Goal: Find specific page/section: Find specific page/section

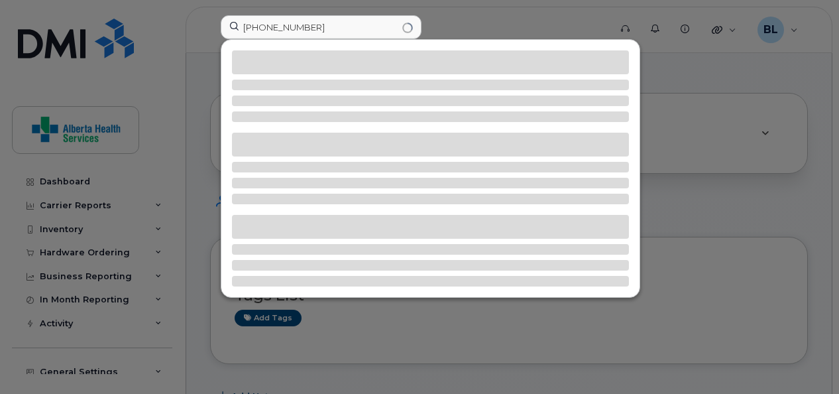
scroll to position [336, 0]
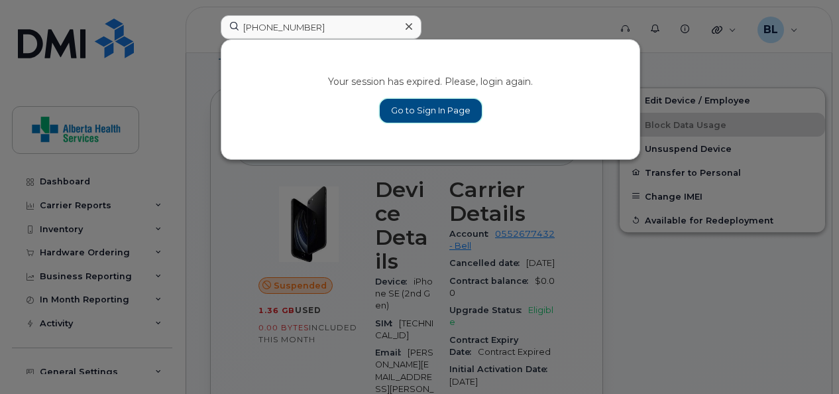
click at [419, 119] on link "Go to Sign In Page" at bounding box center [431, 111] width 102 height 24
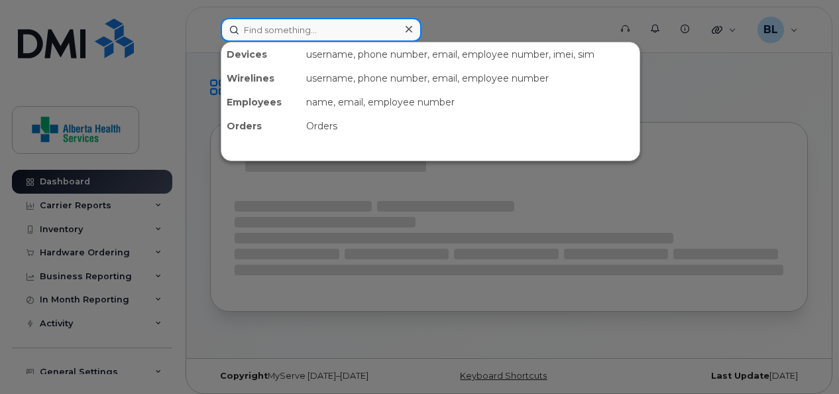
click at [322, 34] on input at bounding box center [321, 30] width 201 height 24
paste input "[PHONE_NUMBER]"
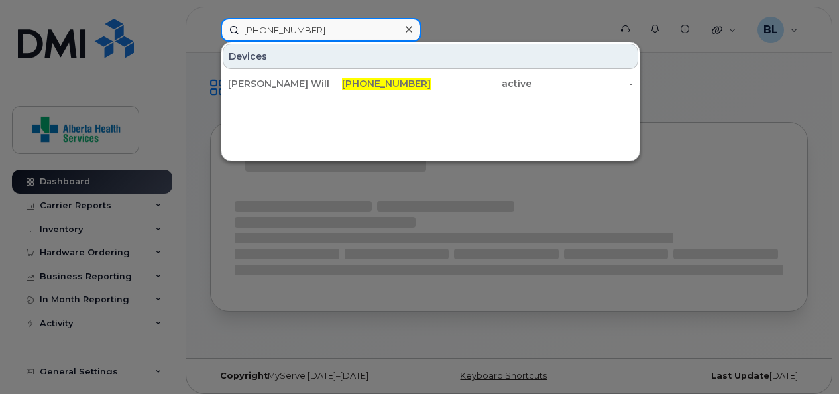
type input "[PHONE_NUMBER]"
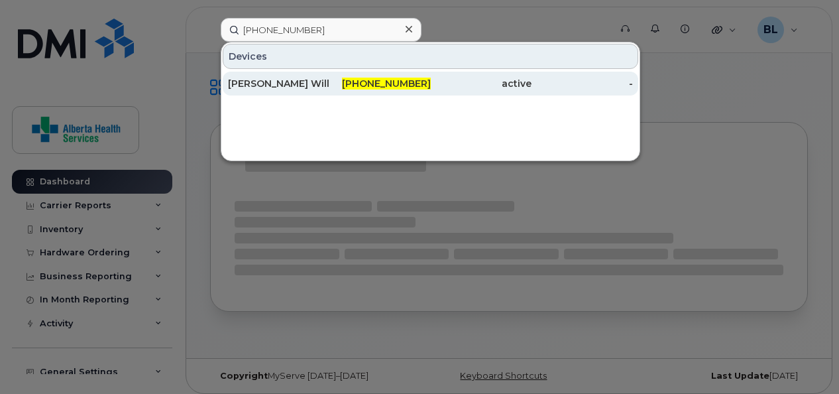
click at [257, 84] on div "Ila Vargas Will" at bounding box center [278, 83] width 101 height 13
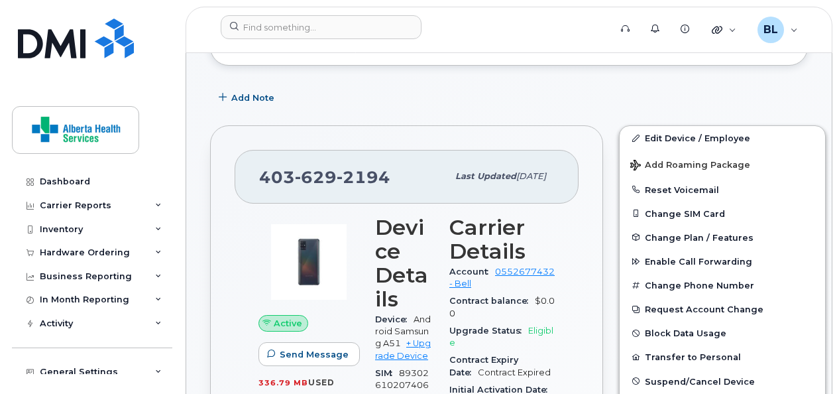
scroll to position [174, 0]
